Goal: Task Accomplishment & Management: Use online tool/utility

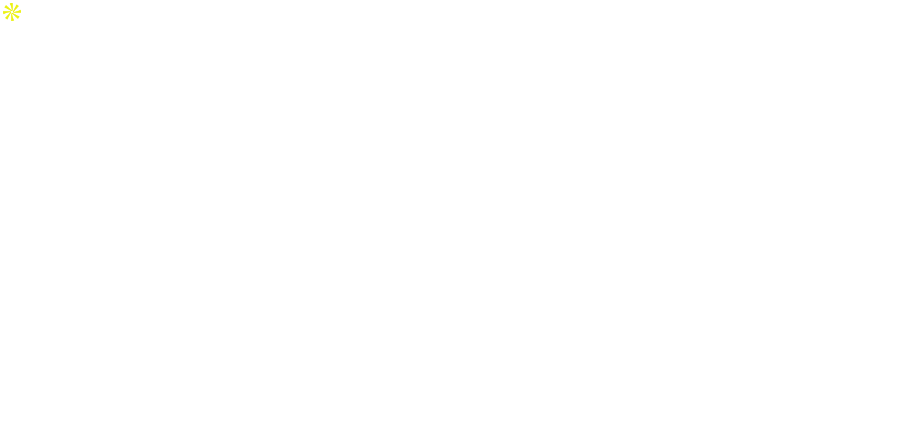
select select "Song"
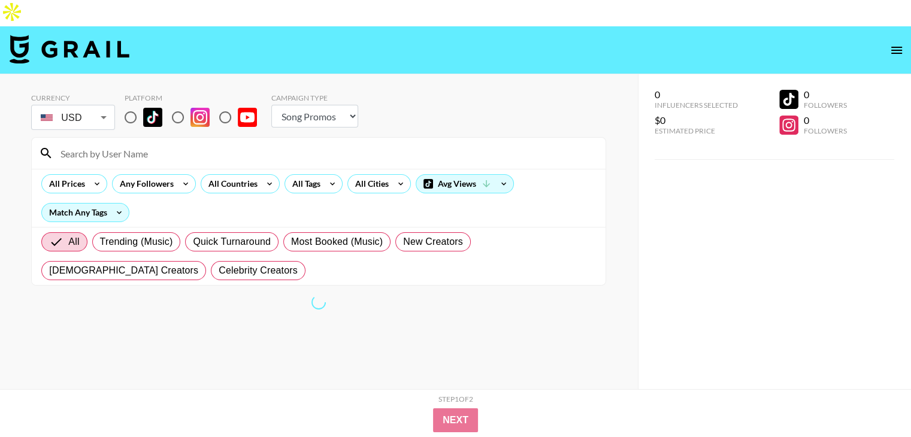
click at [187, 105] on input "radio" at bounding box center [177, 117] width 25 height 25
radio input "true"
click at [260, 175] on icon at bounding box center [269, 184] width 19 height 18
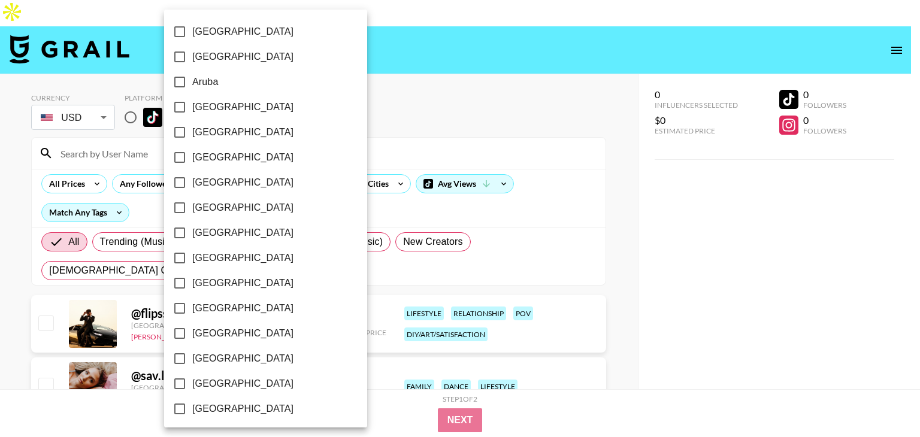
click at [0, 125] on div at bounding box center [460, 218] width 920 height 437
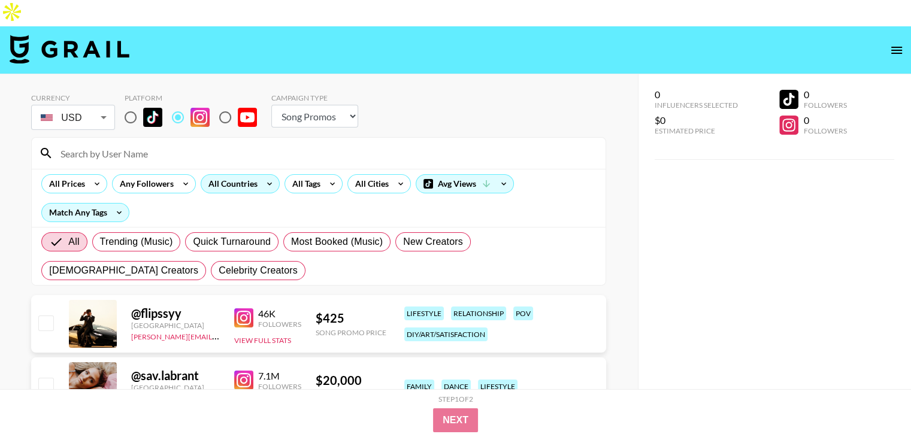
click at [246, 175] on div "All Countries" at bounding box center [230, 184] width 59 height 18
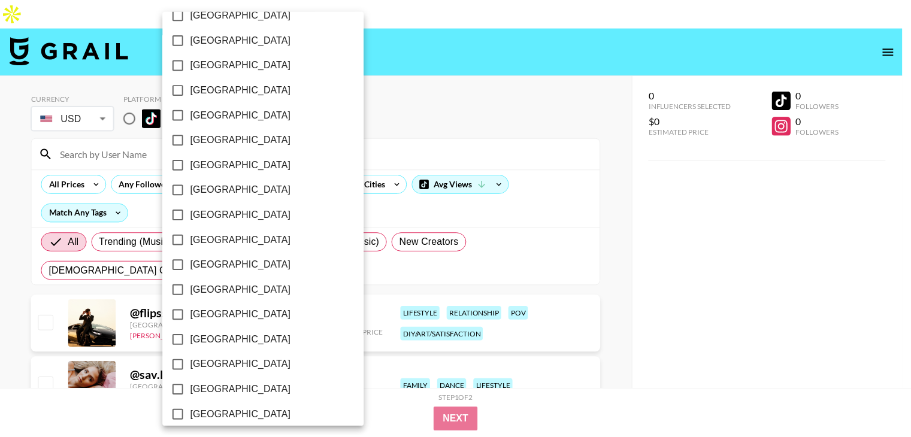
scroll to position [959, 0]
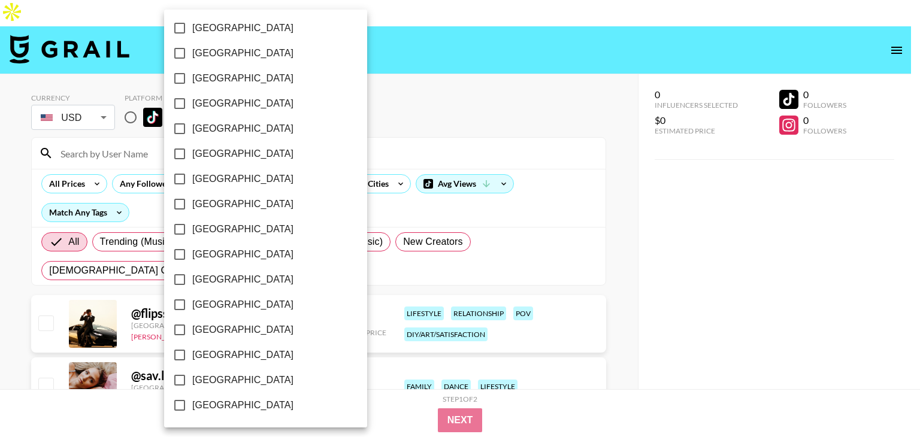
click at [204, 375] on span "[GEOGRAPHIC_DATA]" at bounding box center [242, 380] width 101 height 14
click at [192, 375] on input "[GEOGRAPHIC_DATA]" at bounding box center [179, 380] width 25 height 25
checkbox input "true"
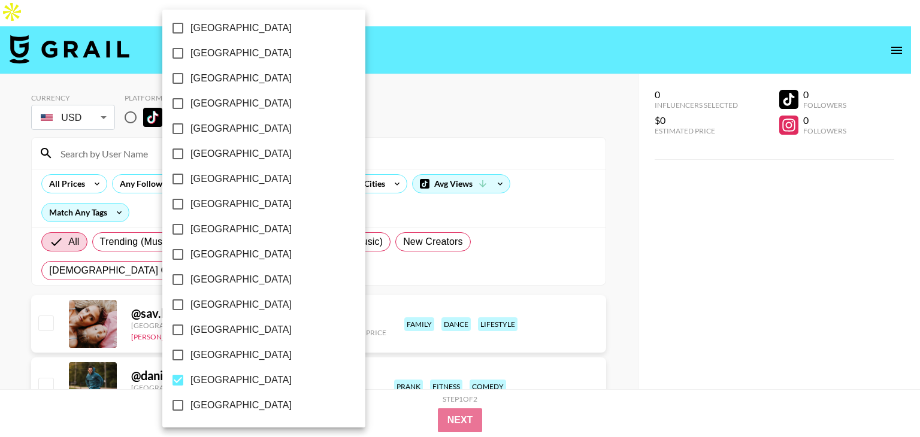
click at [0, 296] on div at bounding box center [460, 218] width 920 height 437
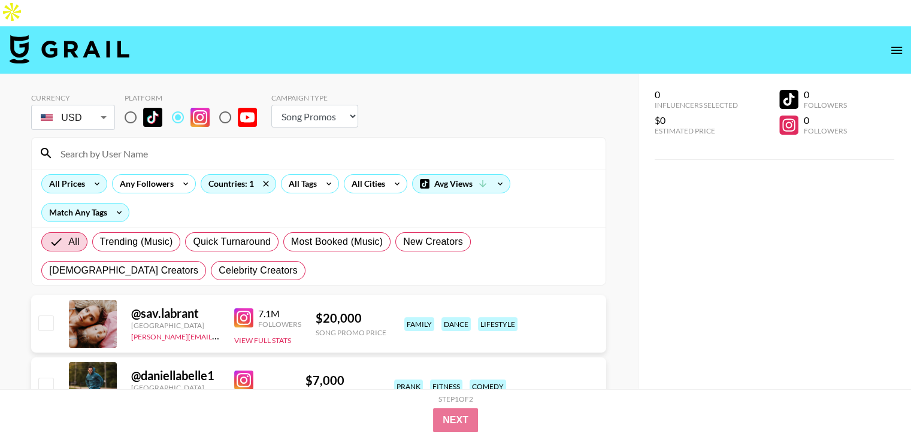
click at [89, 175] on icon at bounding box center [96, 184] width 19 height 18
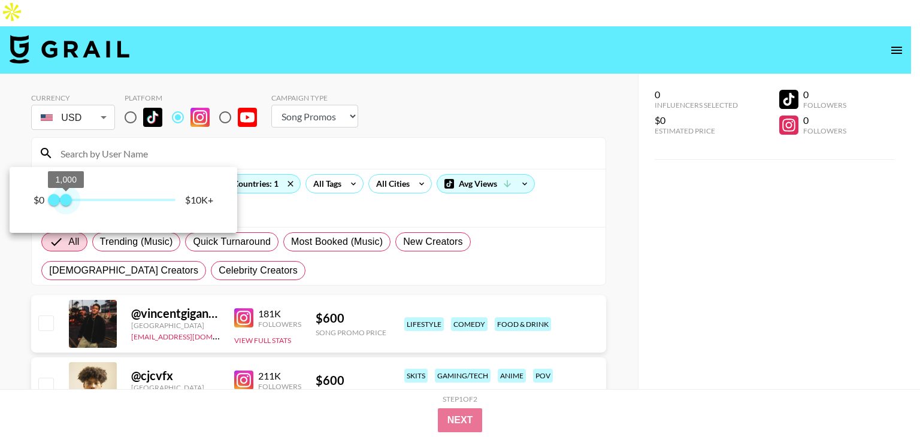
type input "1000"
drag, startPoint x: 176, startPoint y: 198, endPoint x: 66, endPoint y: 198, distance: 109.6
click at [66, 198] on span "1,000" at bounding box center [66, 200] width 12 height 12
click at [0, 278] on div at bounding box center [460, 218] width 920 height 437
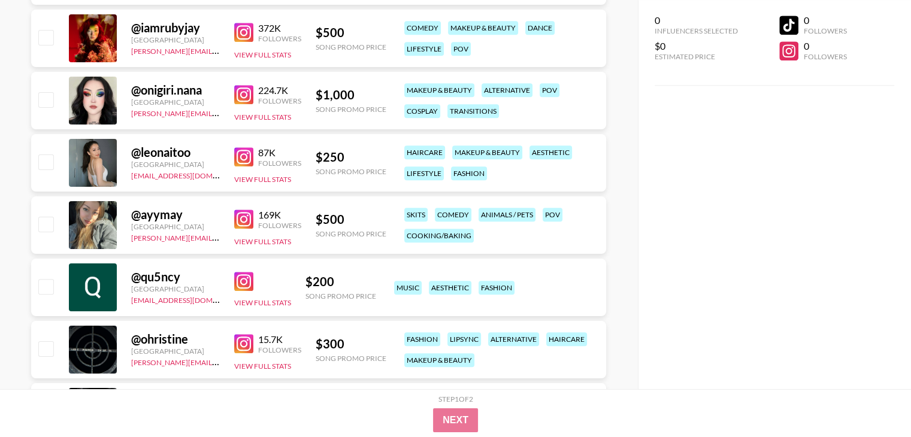
scroll to position [14970, 0]
